Goal: Task Accomplishment & Management: Complete application form

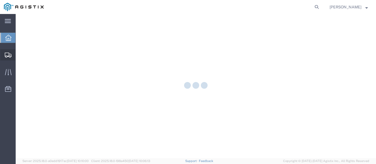
click at [10, 57] on icon at bounding box center [8, 55] width 7 height 5
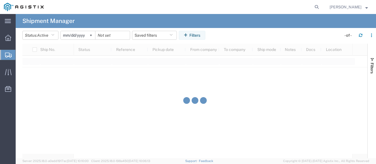
click at [29, 72] on div "Ship No. Status Reference Pickup date From company To company Ship mode Notes D…" at bounding box center [194, 101] width 345 height 114
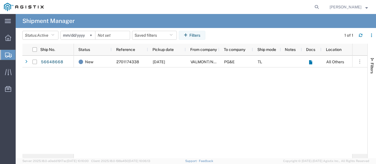
click at [0, 0] on span "Create Shipment" at bounding box center [0, 0] width 0 height 0
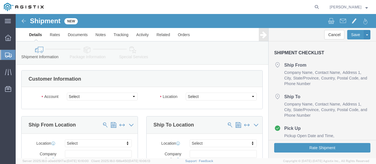
select select
drag, startPoint x: 107, startPoint y: 95, endPoint x: 91, endPoint y: 81, distance: 21.0
click select "Select PG&E Valmont Industries Inc"
select select "9596"
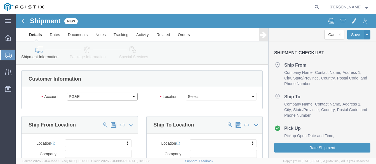
click select "Select PG&E Valmont Industries Inc"
select select
click select "Select All Others [GEOGRAPHIC_DATA] [GEOGRAPHIC_DATA] [GEOGRAPHIC_DATA] [GEOGRA…"
select select "23082"
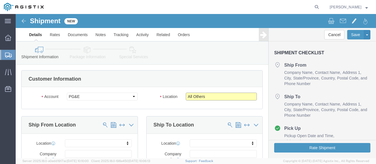
click select "Select All Others [GEOGRAPHIC_DATA] [GEOGRAPHIC_DATA] [GEOGRAPHIC_DATA] [GEOGRA…"
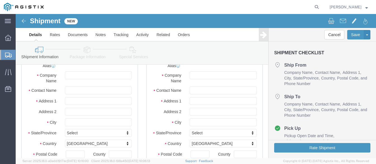
scroll to position [112, 0]
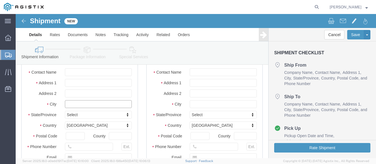
click input "text"
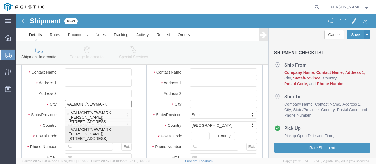
type input "CLAREMORE"
select select "OK"
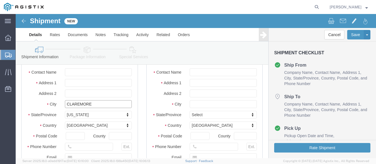
type input "CLAREMORE"
click input "text"
type input "ORO"
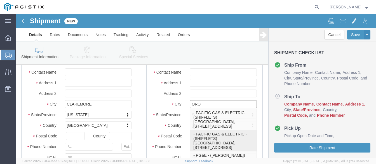
click p "- PACIFIC GAS & ELECTRIC - (SHIFFLETS) [GEOGRAPHIC_DATA], [STREET_ADDRESS]"
select select "CA"
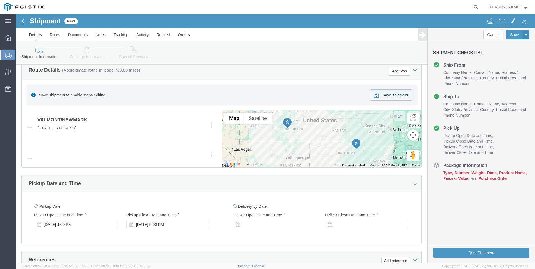
scroll to position [243, 0]
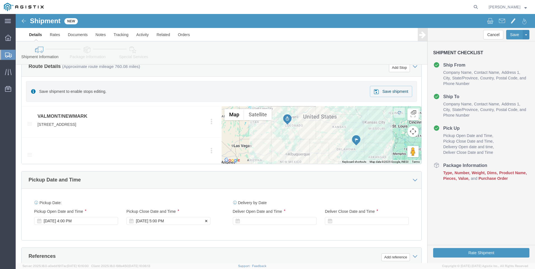
type input "[GEOGRAPHIC_DATA]"
click div "Pickup Close Date Pickup Close Time Pickup Close Date and Time [DATE] 5:00 PM"
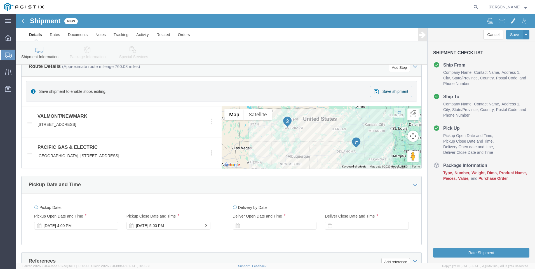
click div "[DATE] 5:00 PM"
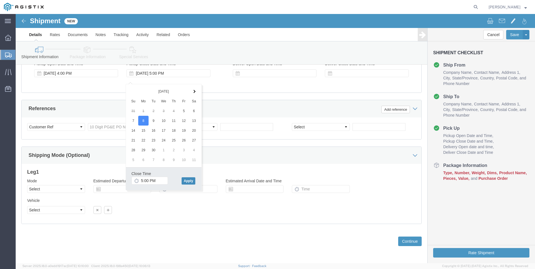
click button "Apply"
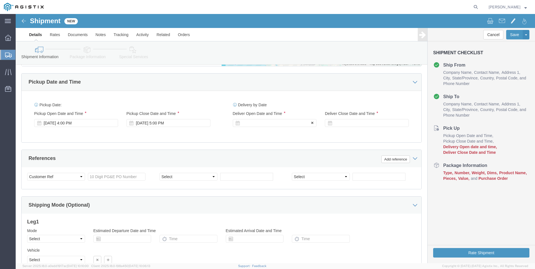
scroll to position [345, 0]
click div
click button "Apply"
click div
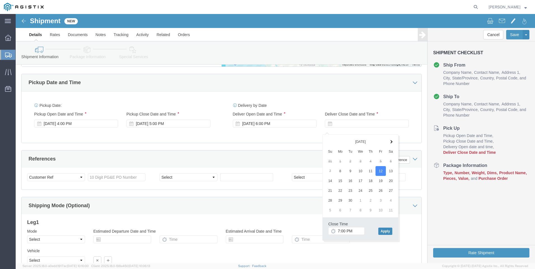
click button "Apply"
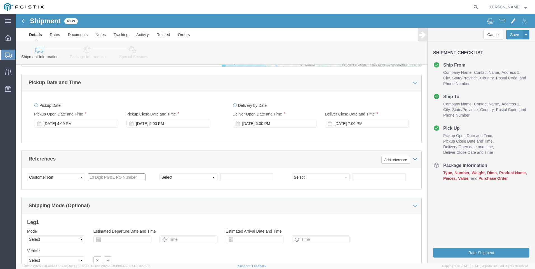
click input "text"
paste input "2701174338"
type input "2701174338"
click select "Select Account Type Activity ID Airline Appointment Number ASN Batch Request # …"
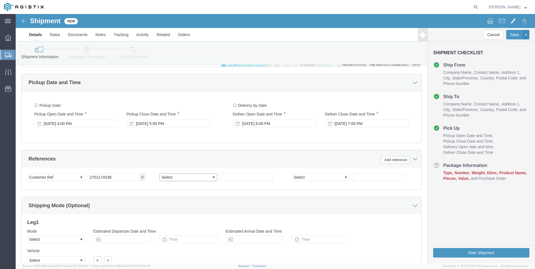
select select "BOL"
click select "Select Account Type Activity ID Airline Appointment Number ASN Batch Request # …"
click input "text"
type input "900246537"
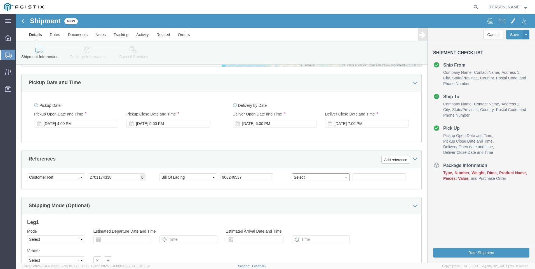
click select "Select Account Type Activity ID Airline Appointment Number ASN Batch Request # …"
select select "JOBNUM"
click select "Select Account Type Activity ID Airline Appointment Number ASN Batch Request # …"
click input "text"
click input "636107-10-1I,"
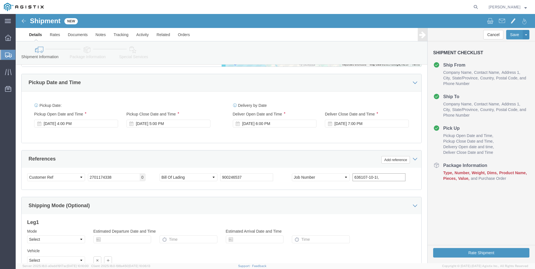
paste input "636107-9-1I"
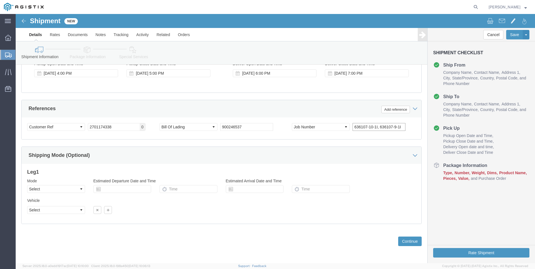
scroll to position [401, 0]
type input "636107-10-1I, 636107-9-1I"
click button "Continue"
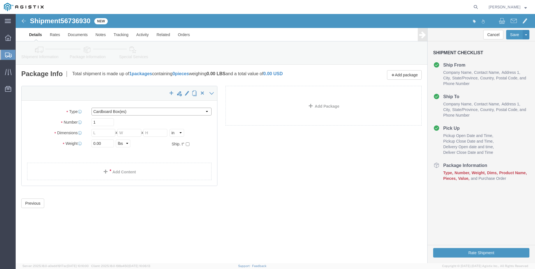
click select "Select Bulk Bundle(s) Cardboard Box(es) Carton(s) Crate(s) Drum(s) (Fiberboard)…"
select select "NKCR"
click select "Select Bulk Bundle(s) Cardboard Box(es) Carton(s) Crate(s) Drum(s) (Fiberboard)…"
click input "text"
type input "20"
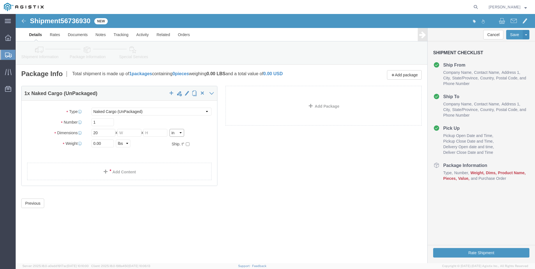
click select "Select cm ft in"
select select "FT"
click select "Select cm ft in"
click input "1.67"
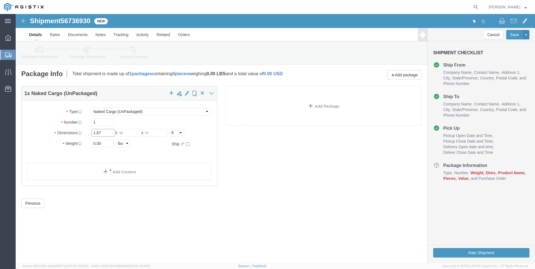
click input "1.67"
type input "20"
type input "8"
click input "0.00"
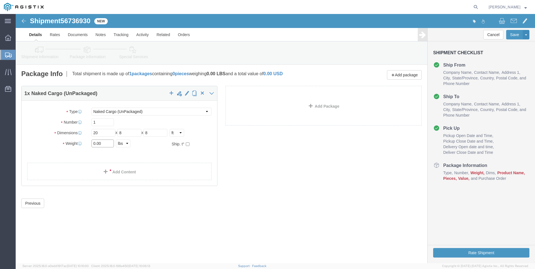
click input "0.00"
type input "24134"
click link "Add Content"
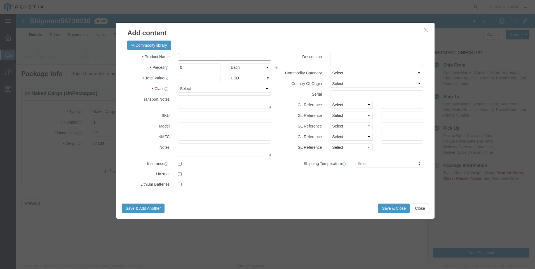
click input "text"
type input "UTILITY POLES"
click input "0"
type input "21"
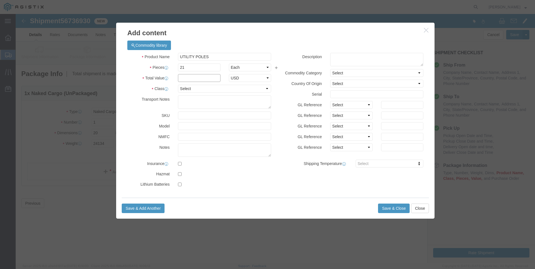
click input "text"
type input "1"
click select "Select 50 55 60 65 70 85 92.5 100 125 175 250 300 400"
select select "50"
click select "Select 50 55 60 65 70 85 92.5 100 125 175 250 300 400"
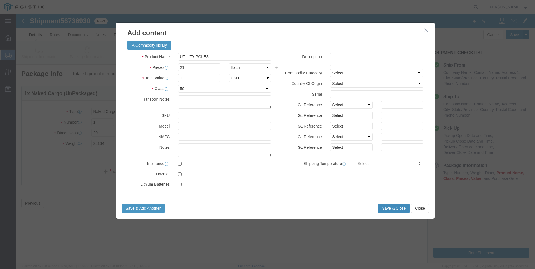
click button "Save & Close"
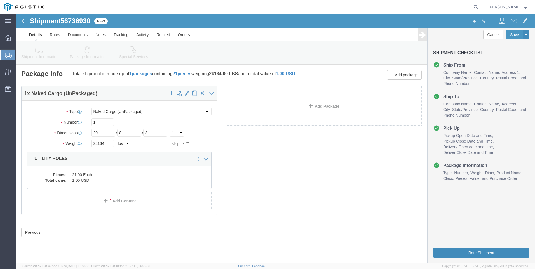
click button "Rate Shipment"
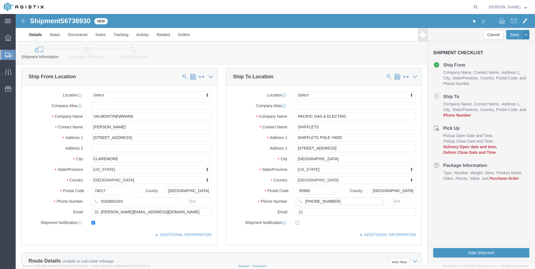
scroll to position [84, 0]
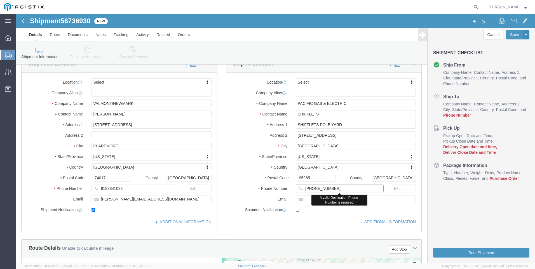
click input "[PHONE_NUMBER]"
click input "1800.344.4997"
type input "18003444997"
click input "text"
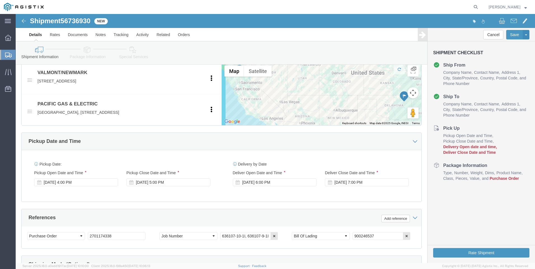
scroll to position [280, 0]
click div "Rate Shipment"
click button "Rate Shipment"
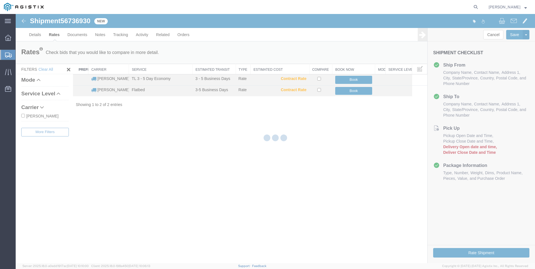
scroll to position [0, 0]
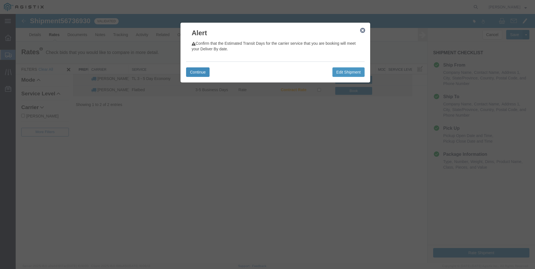
click at [201, 76] on button "Continue" at bounding box center [198, 72] width 24 height 10
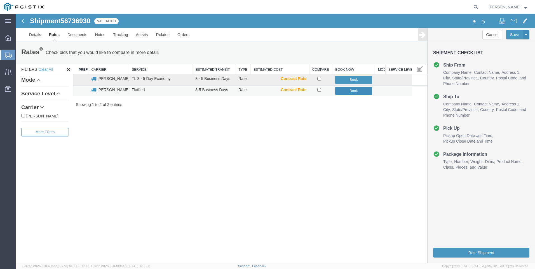
click at [364, 93] on button "Book" at bounding box center [353, 91] width 37 height 8
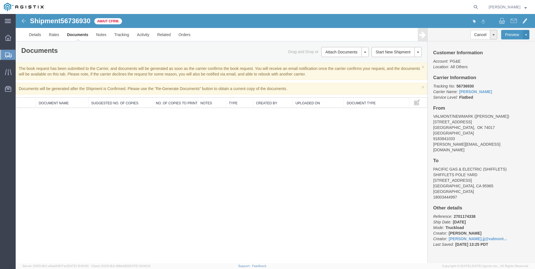
click at [284, 164] on div "Shipment 56736930 0 of 0 Await Cfrm. Details Rates Documents Notes Tracking Act…" at bounding box center [276, 138] width 520 height 249
